Goal: Navigation & Orientation: Find specific page/section

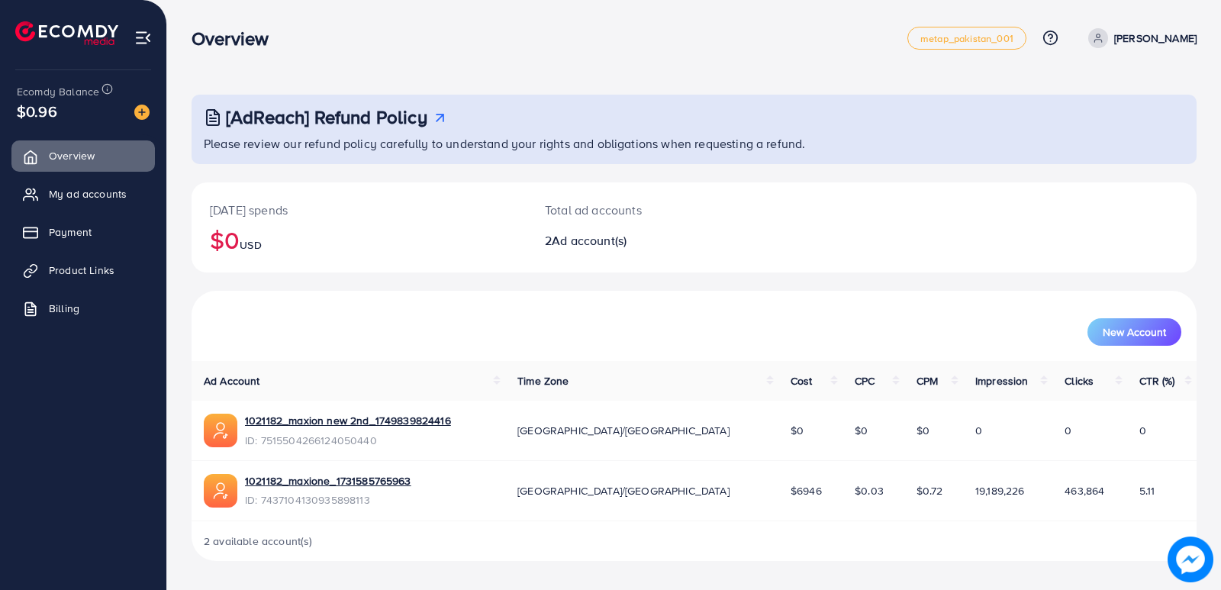
click at [1123, 36] on link "[PERSON_NAME]" at bounding box center [1139, 38] width 114 height 20
click at [1112, 131] on span "Log out" at bounding box center [1104, 125] width 41 height 18
click at [390, 477] on link "1021858_zainabfajjar_1734150800700" at bounding box center [339, 480] width 188 height 15
click at [111, 203] on link "My ad accounts" at bounding box center [82, 194] width 143 height 31
